Goal: Share content

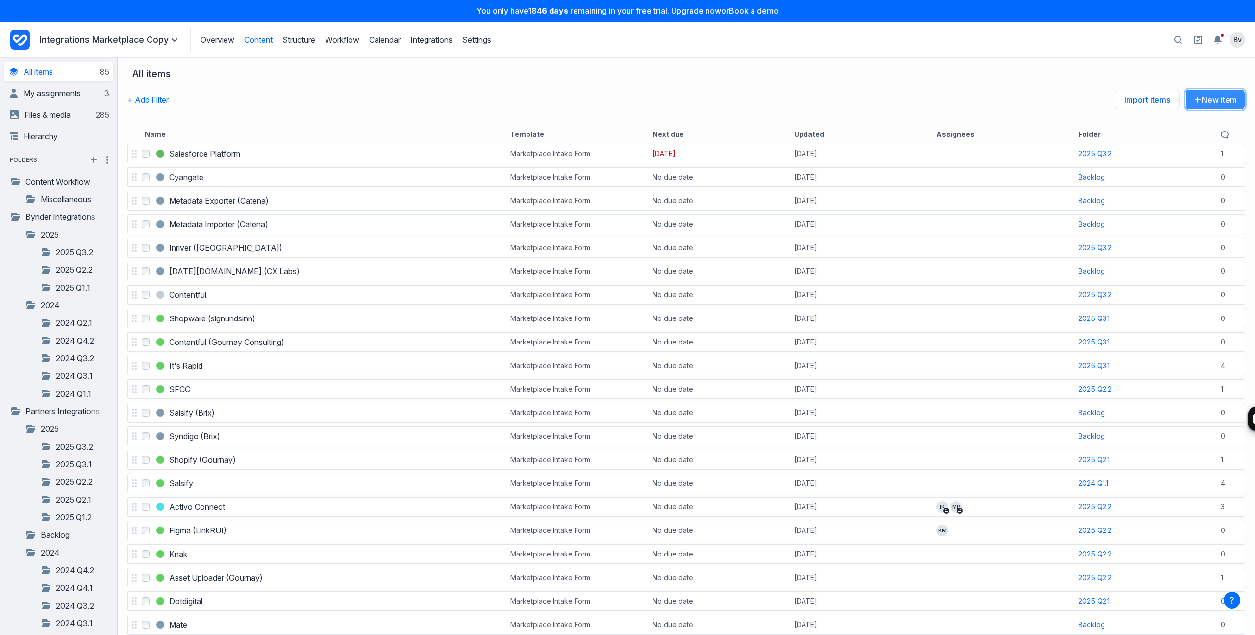
click at [1215, 94] on button "New item" at bounding box center [1216, 99] width 60 height 21
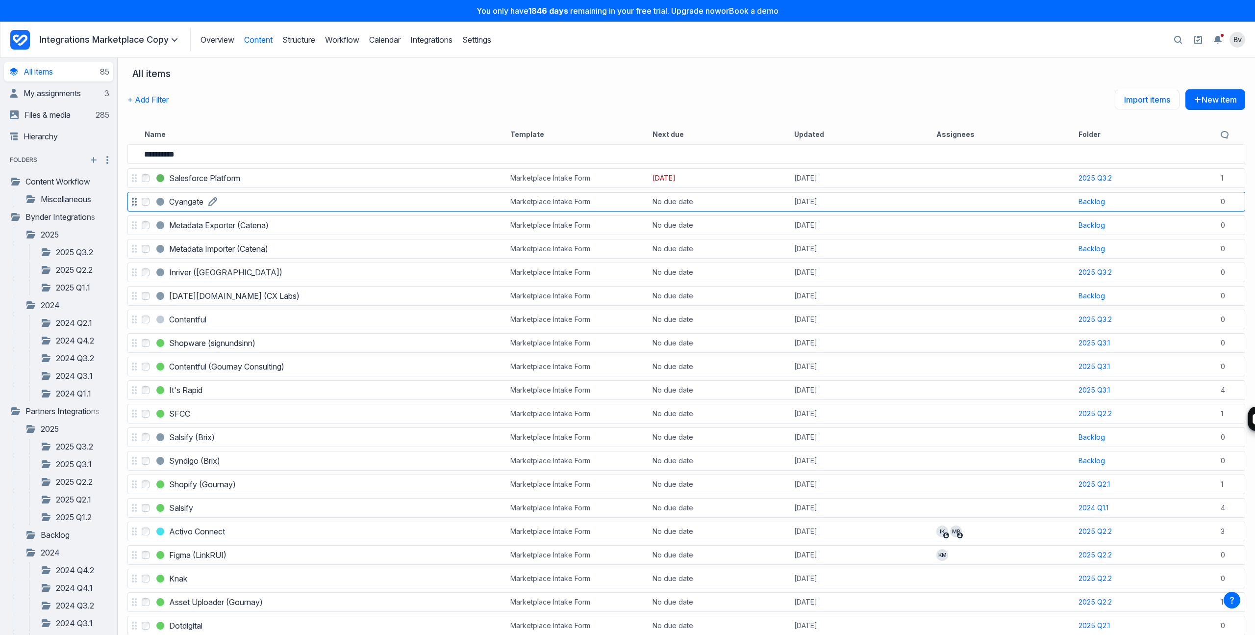
type input "**********"
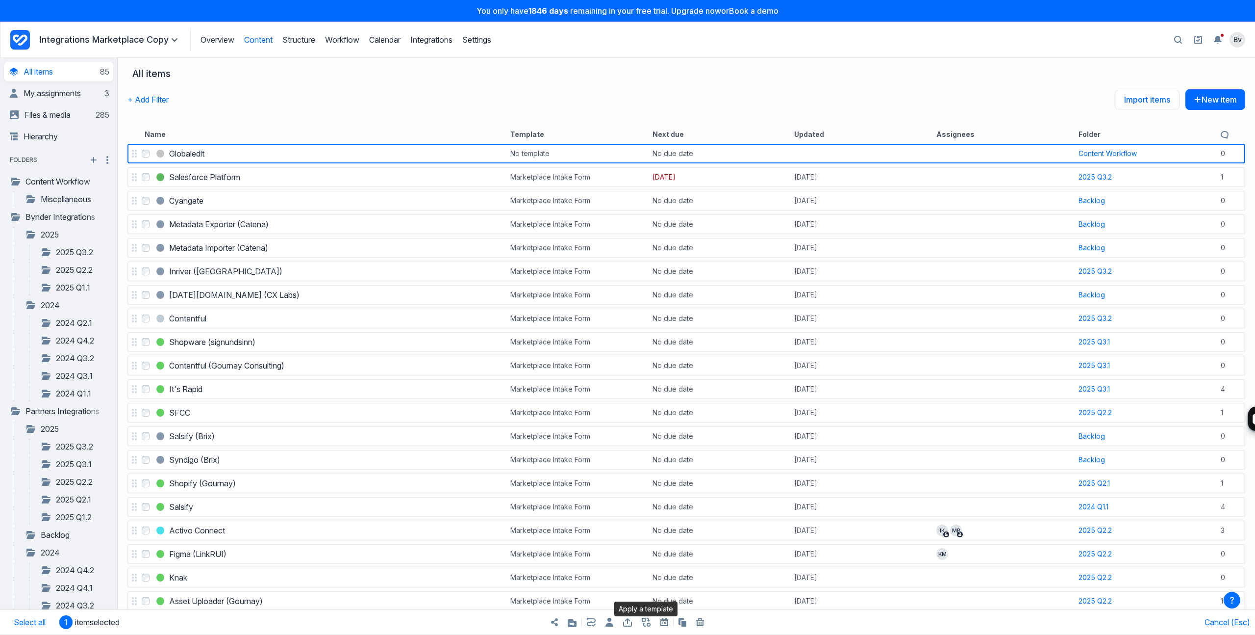
click at [648, 623] on icon "button" at bounding box center [646, 621] width 9 height 9
click at [701, 576] on button "Select a template..." at bounding box center [715, 577] width 131 height 22
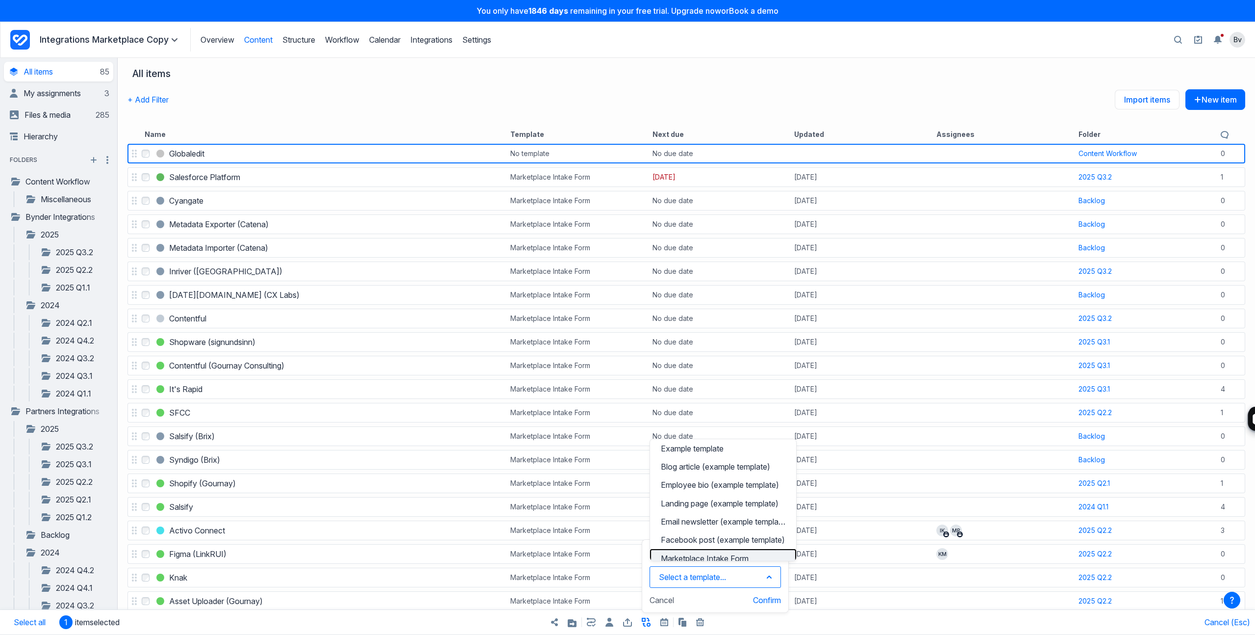
click at [703, 554] on div "Marketplace Intake Form" at bounding box center [723, 558] width 125 height 10
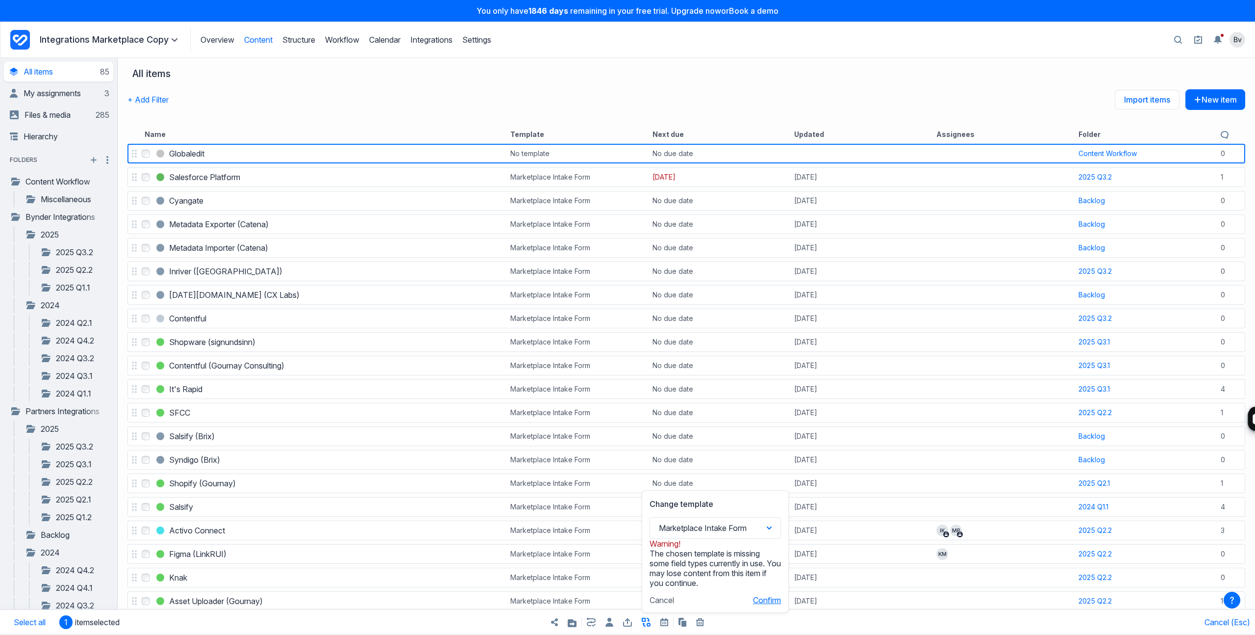
click at [761, 596] on button "Confirm" at bounding box center [767, 600] width 28 height 10
click at [592, 624] on icon "button" at bounding box center [591, 621] width 9 height 9
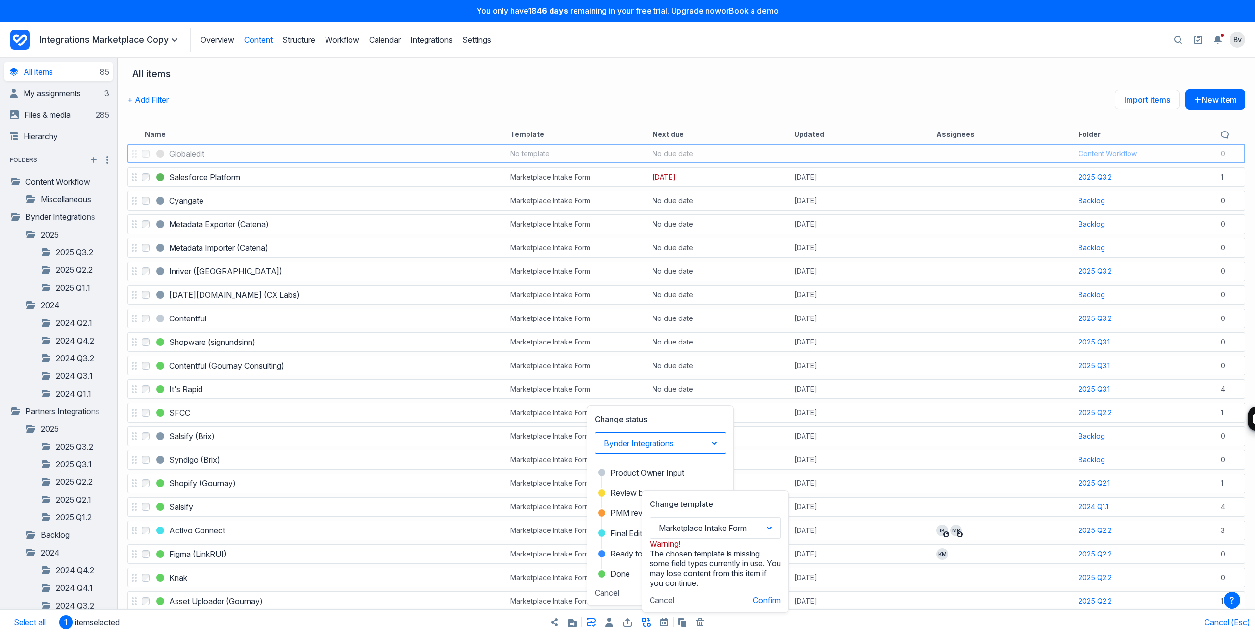
click at [626, 448] on button "Bynder Integrations" at bounding box center [660, 443] width 131 height 22
click at [620, 418] on button "Partners Integrations" at bounding box center [660, 415] width 141 height 18
click at [625, 470] on span "Partner Input" at bounding box center [634, 472] width 46 height 12
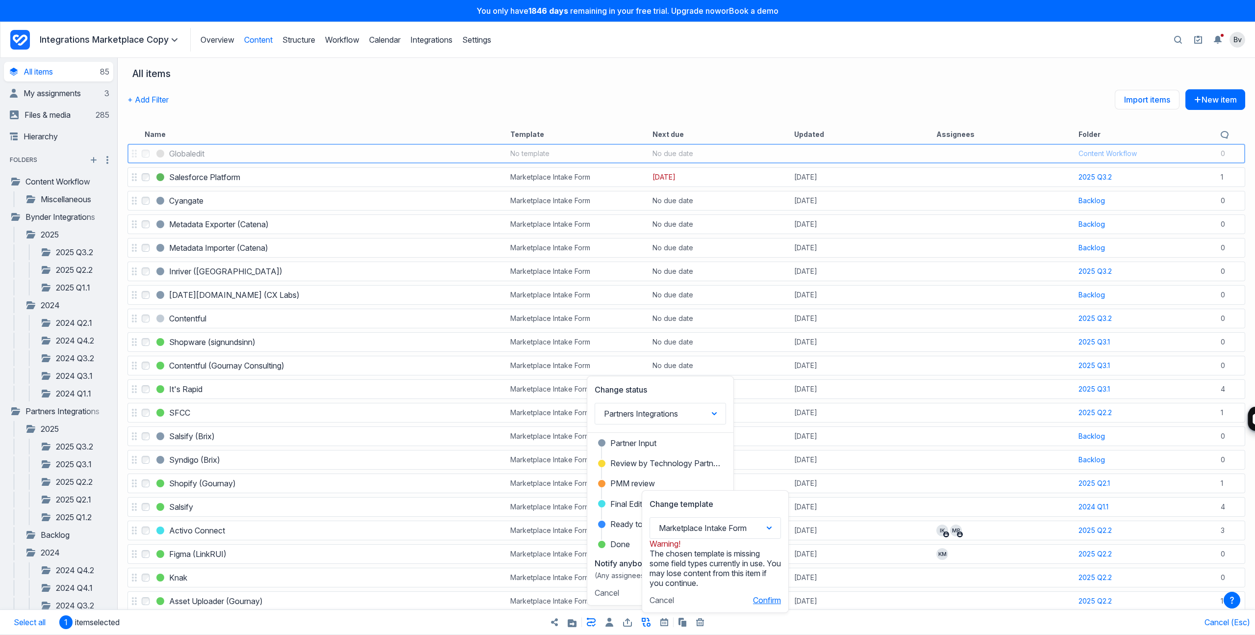
click at [762, 597] on button "Confirm" at bounding box center [767, 600] width 28 height 10
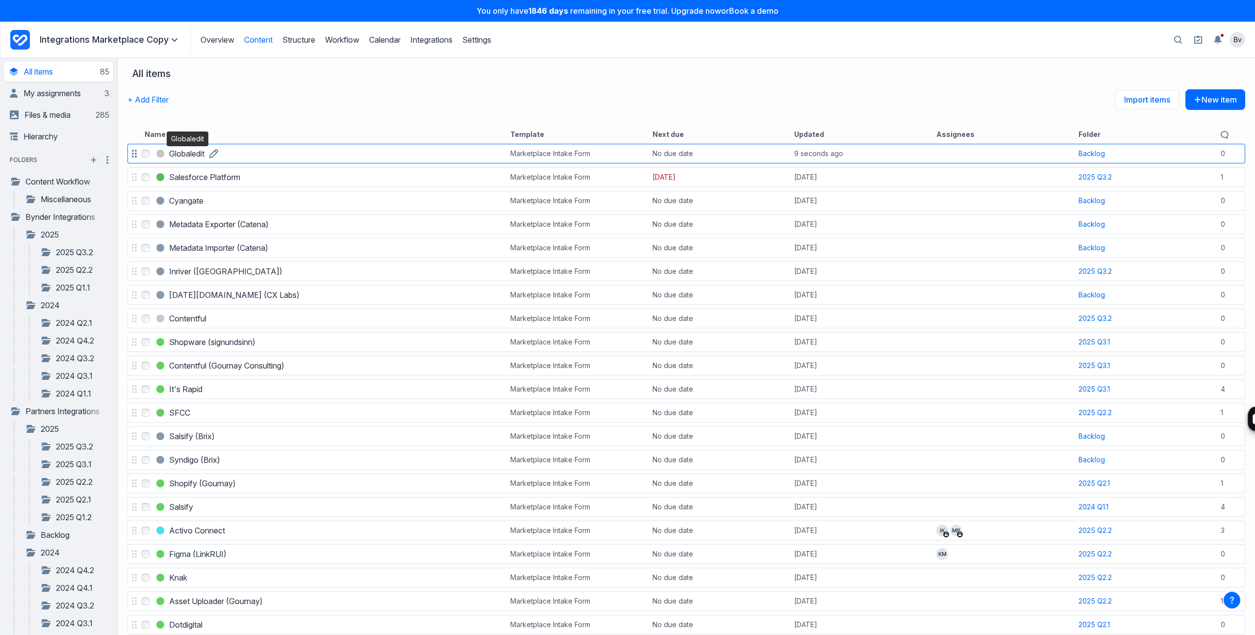
click at [187, 153] on h3 "Globaledit" at bounding box center [186, 154] width 35 height 12
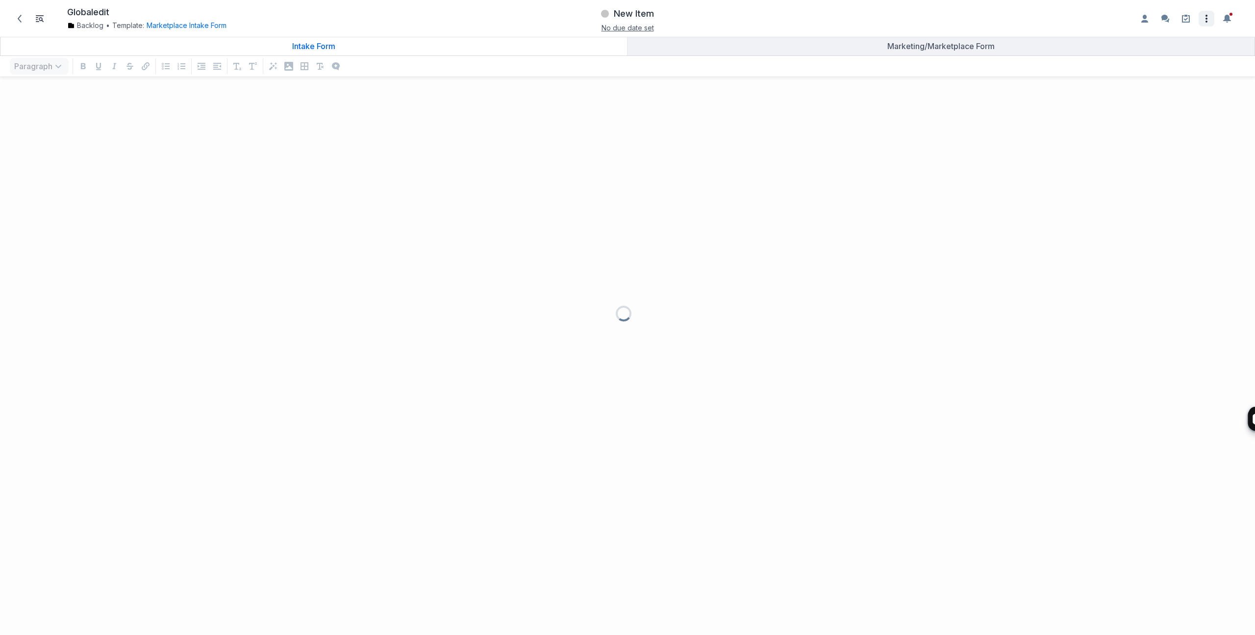
scroll to position [537, 1255]
click at [1201, 18] on icon "Open item settings" at bounding box center [1207, 19] width 12 height 12
click at [1172, 43] on button "Share..." at bounding box center [1166, 41] width 92 height 18
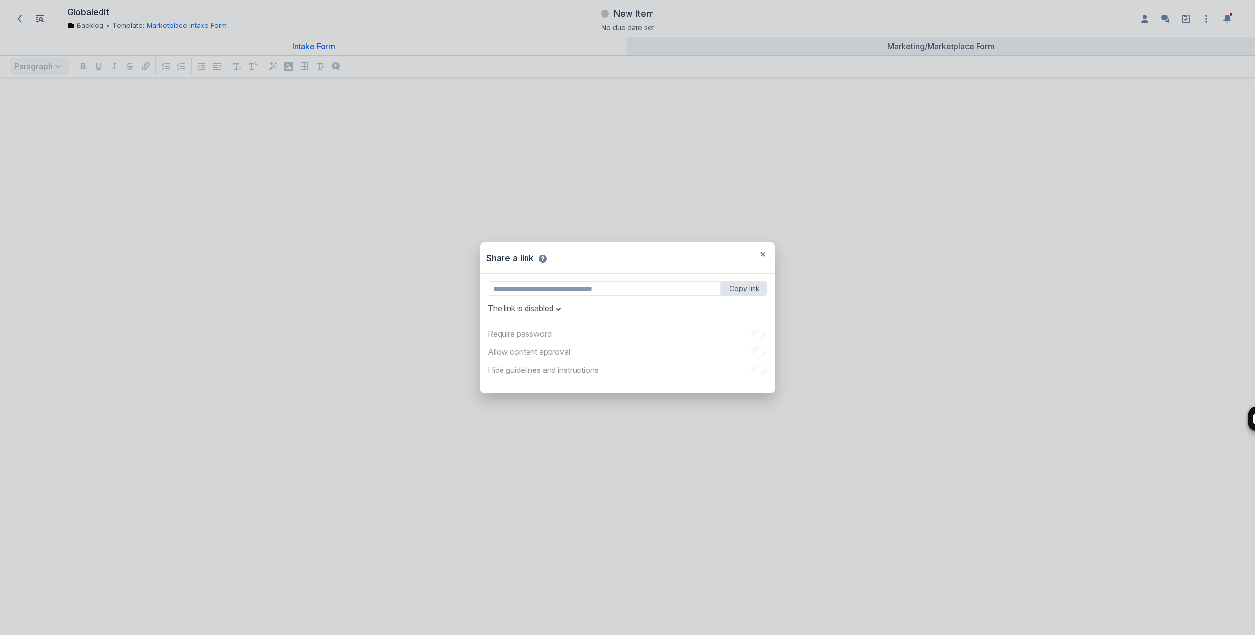
type input "**********"
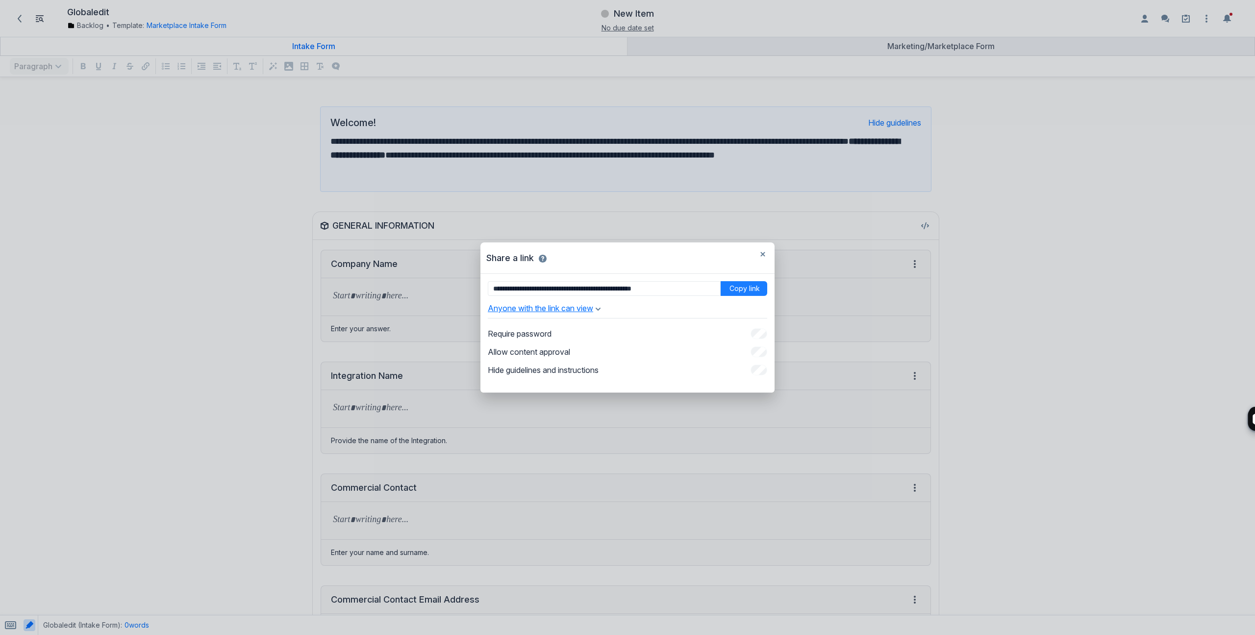
click at [537, 308] on button "Anyone with the link can view" at bounding box center [544, 308] width 113 height 10
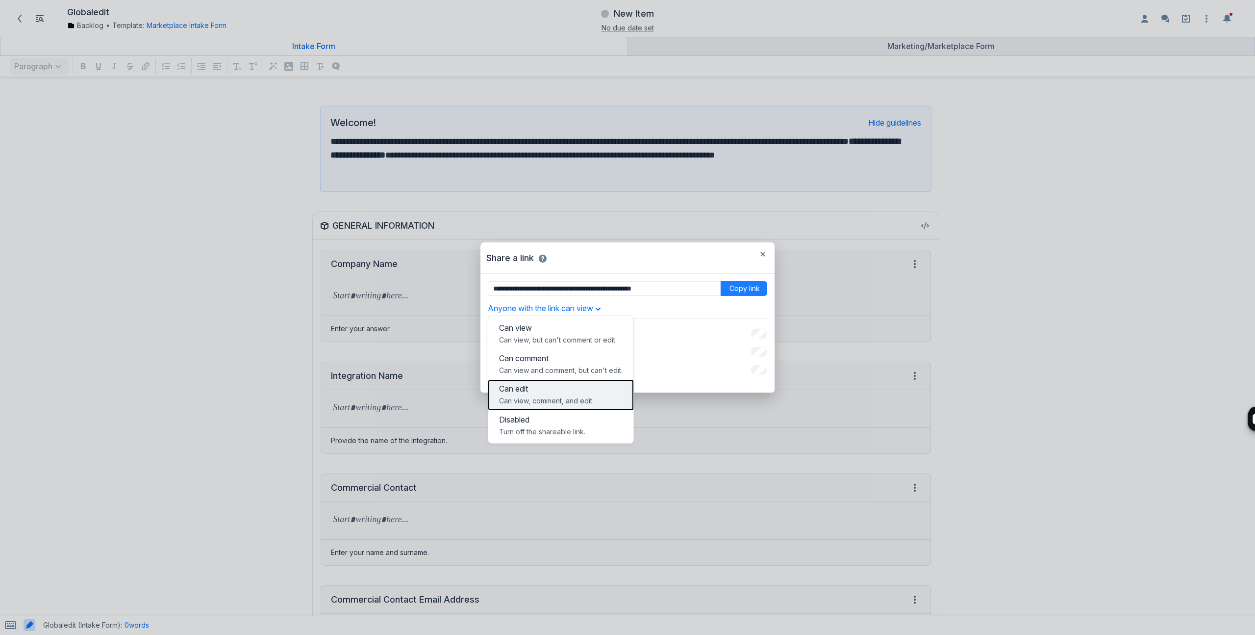
click at [547, 394] on button "Can edit Can view, comment, and edit." at bounding box center [560, 395] width 145 height 30
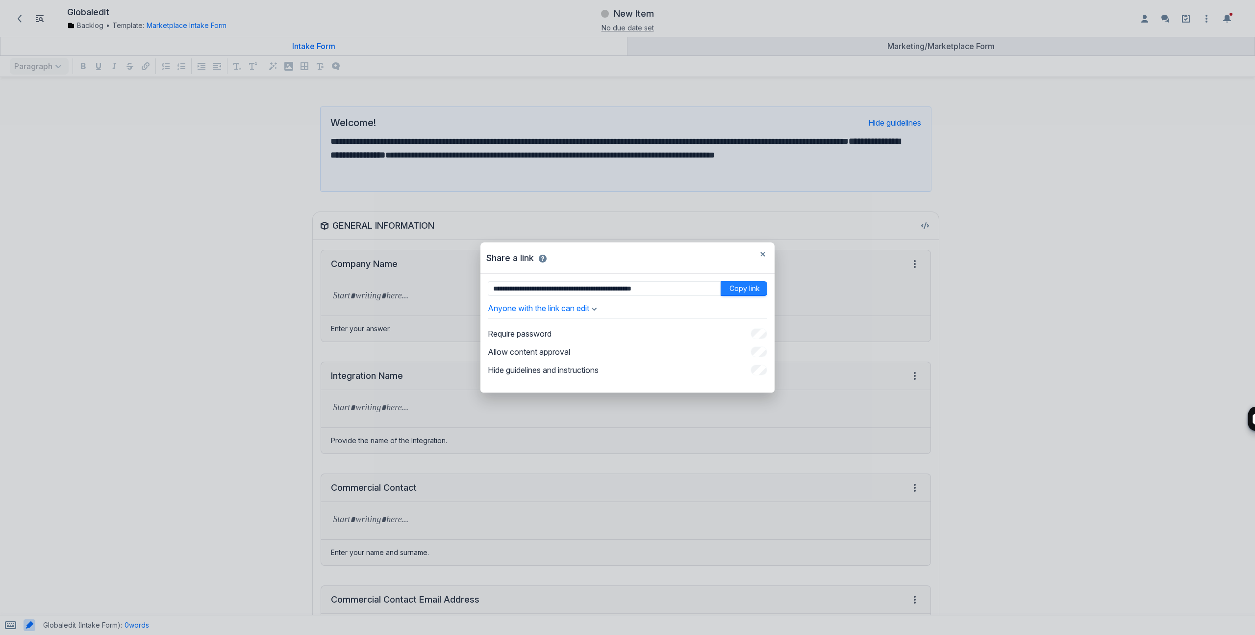
click at [736, 286] on button "Copy link" at bounding box center [744, 288] width 47 height 15
click at [765, 255] on icon "button" at bounding box center [763, 254] width 5 height 5
